Goal: Use online tool/utility: Utilize a website feature to perform a specific function

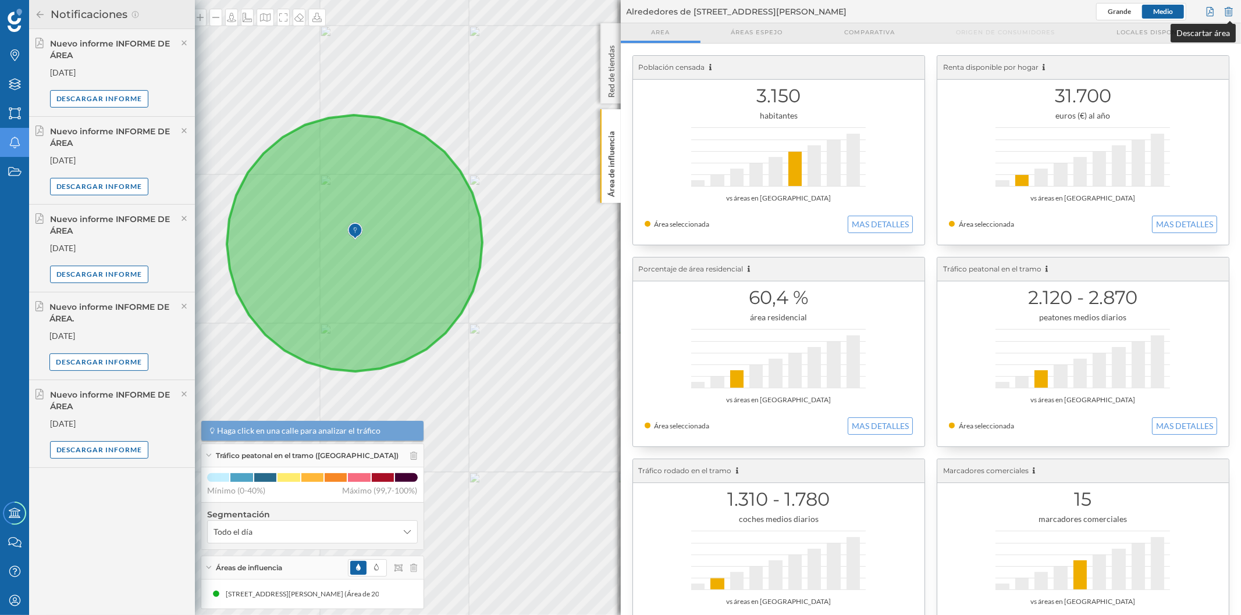
click at [1232, 13] on div at bounding box center [1228, 11] width 13 height 17
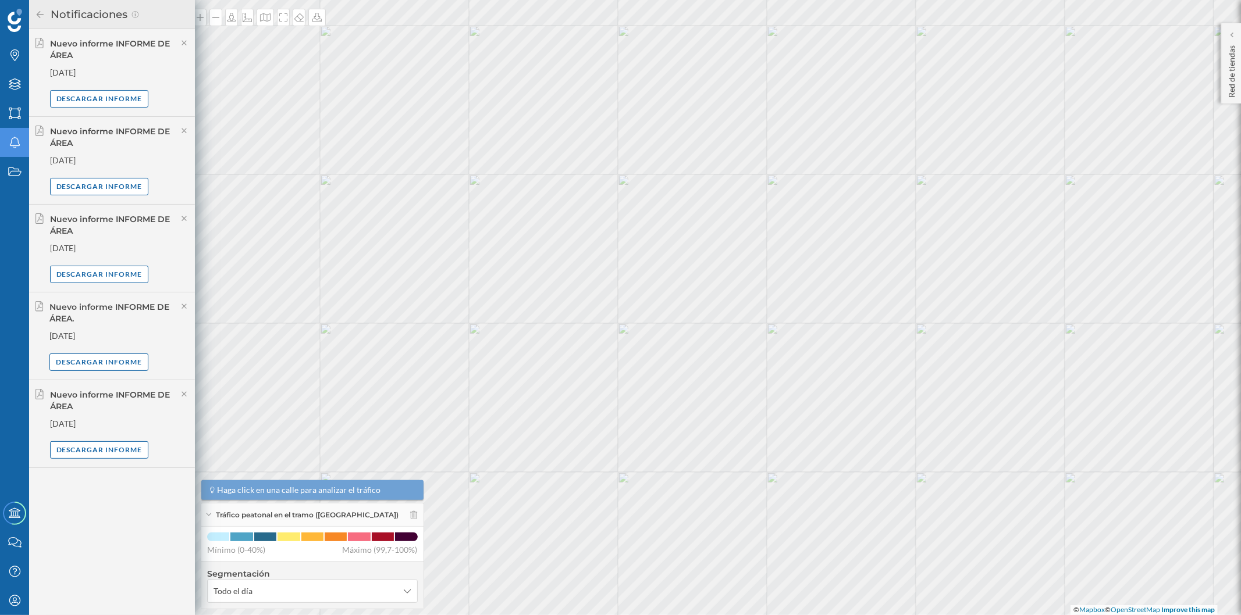
click at [44, 13] on icon at bounding box center [40, 14] width 10 height 8
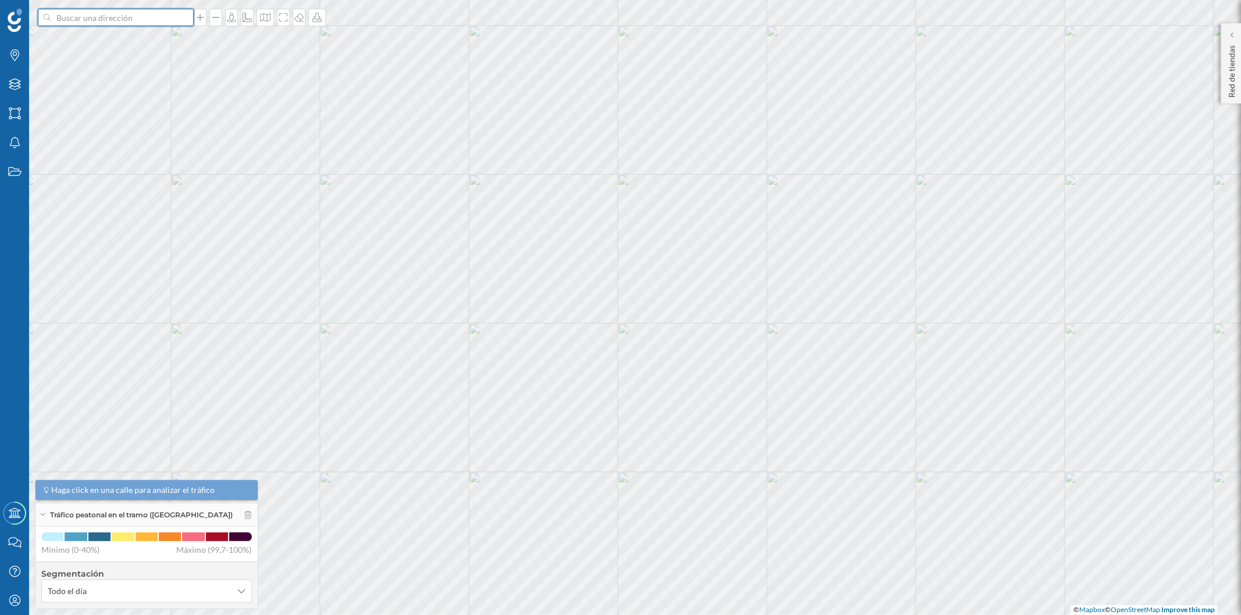
click at [101, 16] on input at bounding box center [116, 17] width 130 height 17
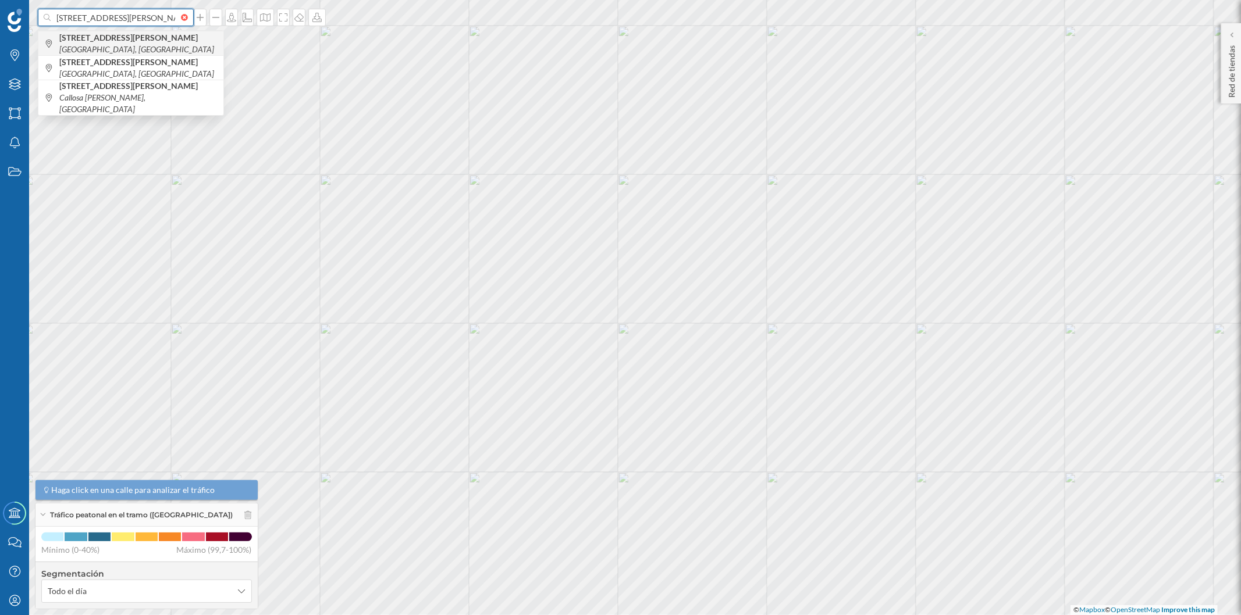
type input "[STREET_ADDRESS][PERSON_NAME]"
click at [126, 41] on b "[STREET_ADDRESS][PERSON_NAME]" at bounding box center [129, 38] width 141 height 10
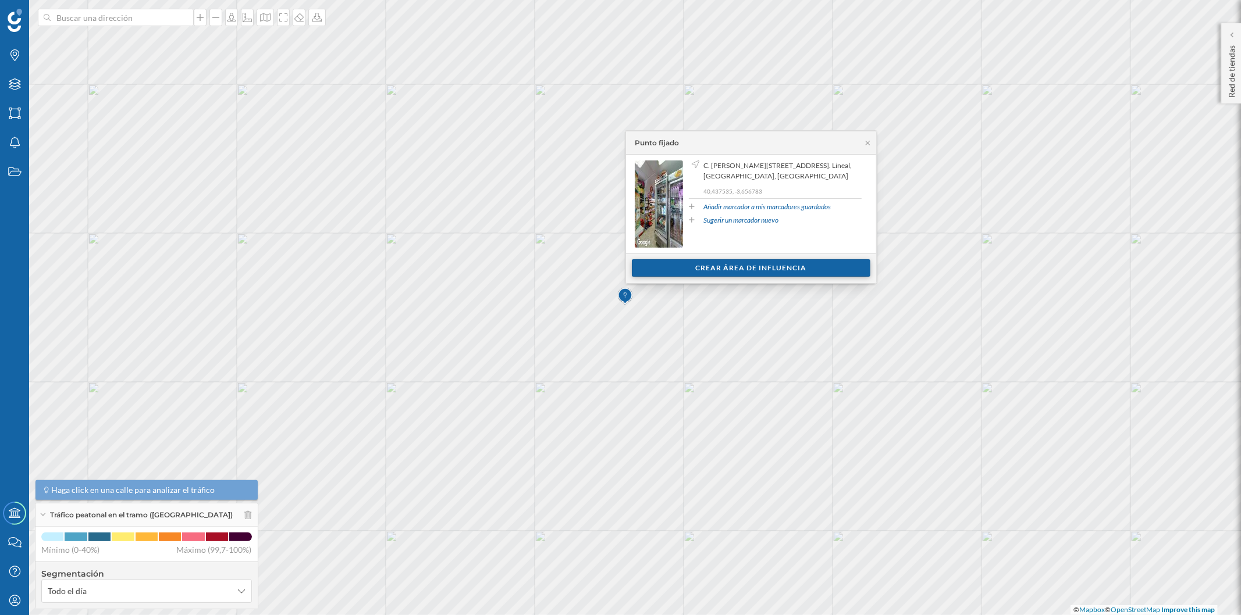
click at [661, 268] on div "Crear área de influencia" at bounding box center [751, 267] width 239 height 17
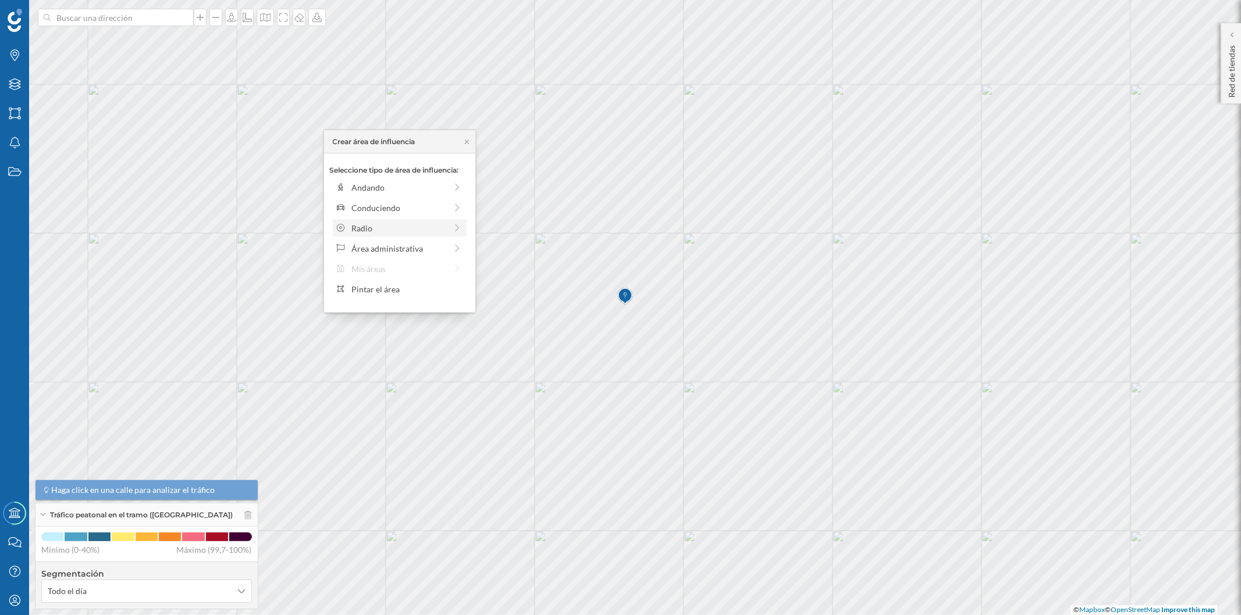
click at [405, 227] on div "Radio" at bounding box center [398, 228] width 95 height 12
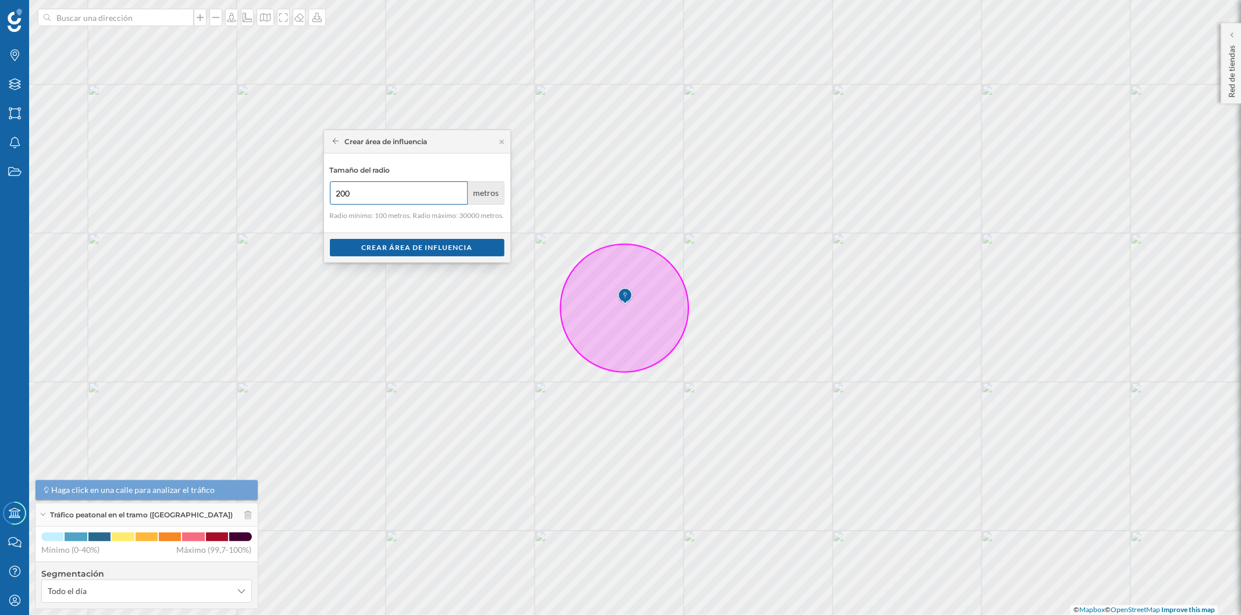
type input "200"
click at [456, 189] on input "200" at bounding box center [399, 193] width 138 height 23
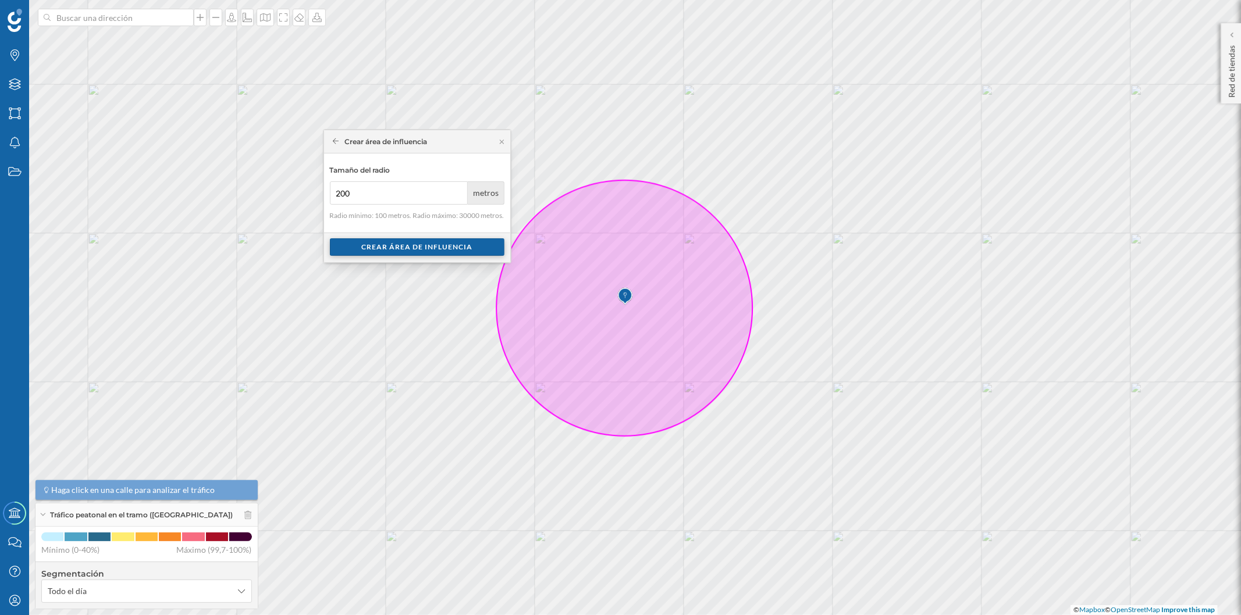
click at [460, 245] on div "Crear área de influencia" at bounding box center [417, 247] width 175 height 17
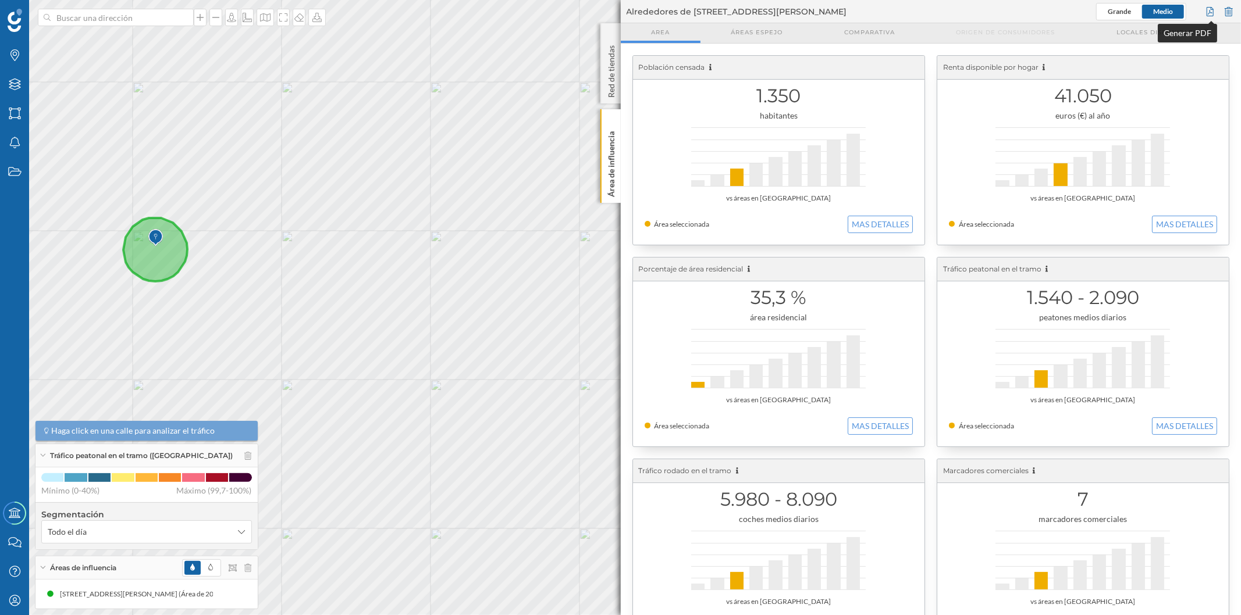
click at [1205, 10] on div at bounding box center [1210, 11] width 13 height 17
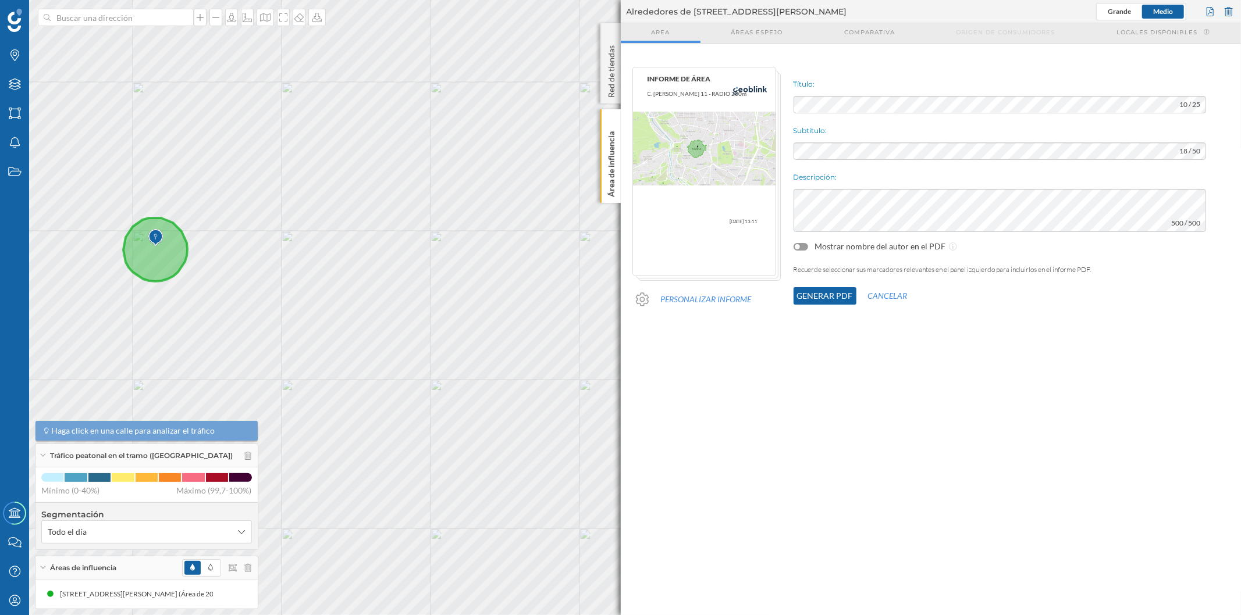
click at [827, 297] on button "Generar PDF" at bounding box center [824, 295] width 63 height 17
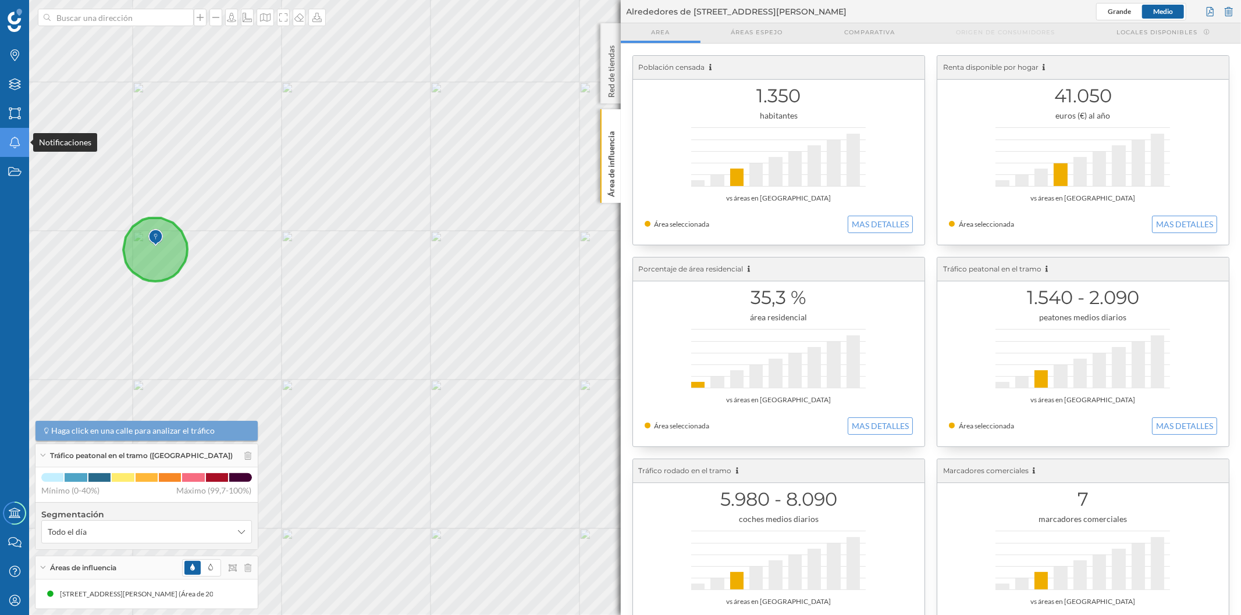
click at [19, 142] on icon "Notificaciones" at bounding box center [15, 143] width 15 height 12
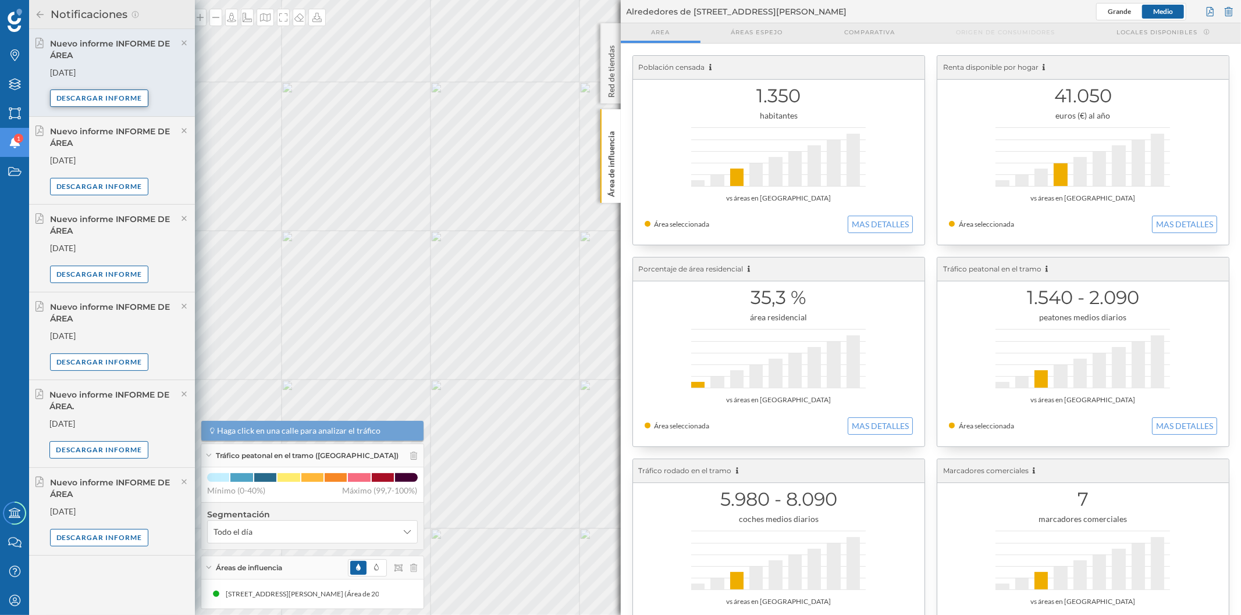
click at [109, 99] on div "Descargar informe" at bounding box center [99, 98] width 99 height 17
